Goal: Navigation & Orientation: Go to known website

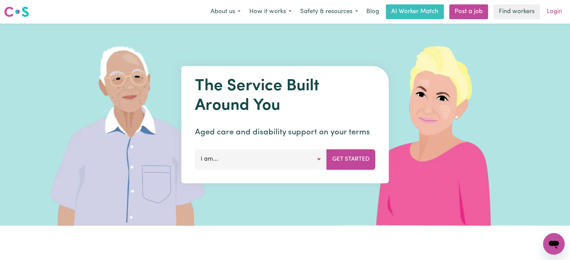
click at [554, 14] on link "Login" at bounding box center [554, 11] width 23 height 15
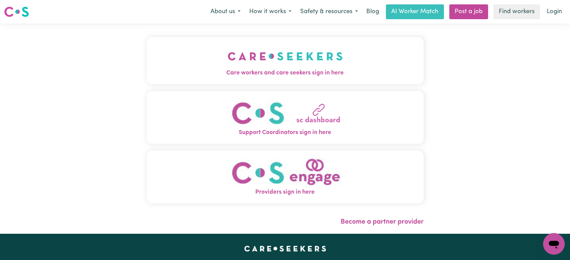
click at [237, 69] on span "Care workers and care seekers sign in here" at bounding box center [285, 73] width 277 height 9
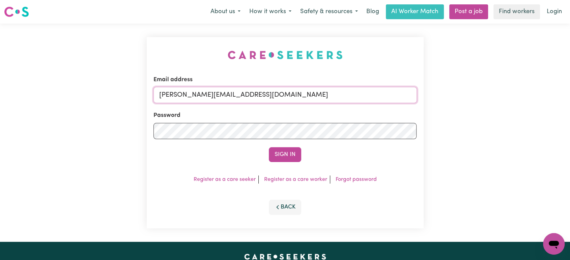
click at [275, 102] on input "[PERSON_NAME][EMAIL_ADDRESS][DOMAIN_NAME]" at bounding box center [284, 95] width 263 height 16
click at [224, 94] on input "[EMAIL_ADDRESS][DOMAIN_NAME]" at bounding box center [284, 95] width 263 height 16
type input "[PERSON_NAME][EMAIL_ADDRESS][DOMAIN_NAME]"
click at [284, 151] on button "Sign In" at bounding box center [285, 154] width 32 height 15
